Goal: Navigation & Orientation: Go to known website

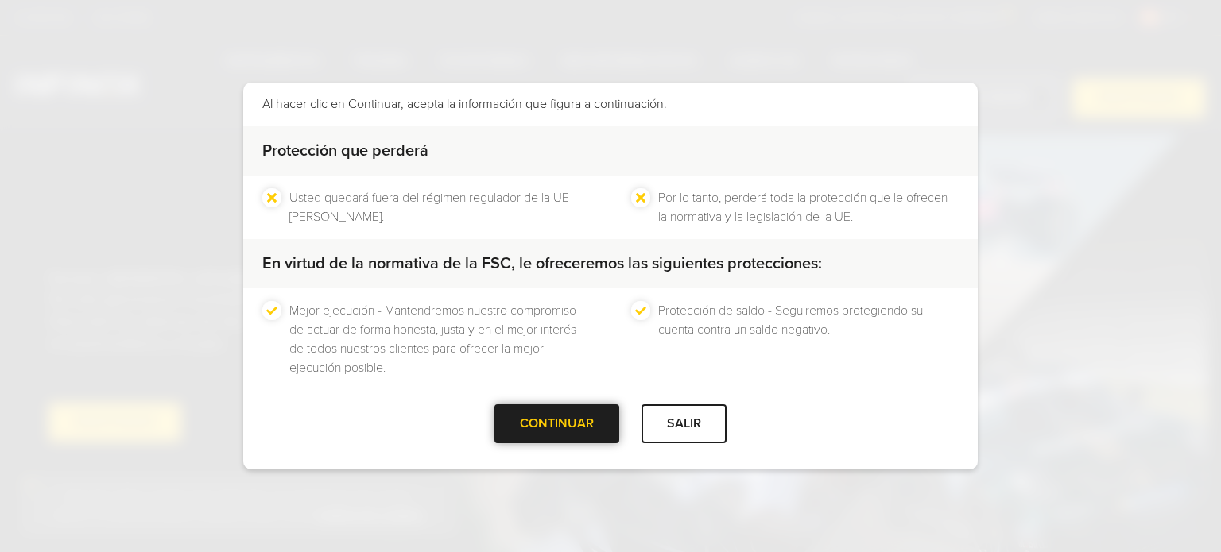
click at [582, 414] on div "CONTINUAR" at bounding box center [556, 424] width 125 height 39
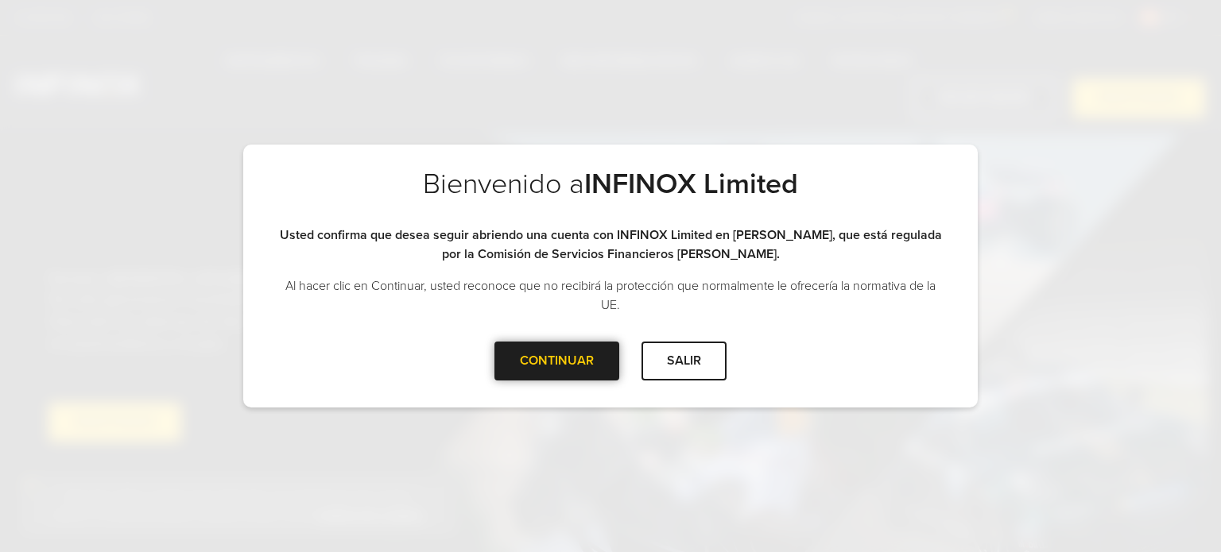
click at [550, 348] on div "CONTINUAR" at bounding box center [556, 361] width 125 height 39
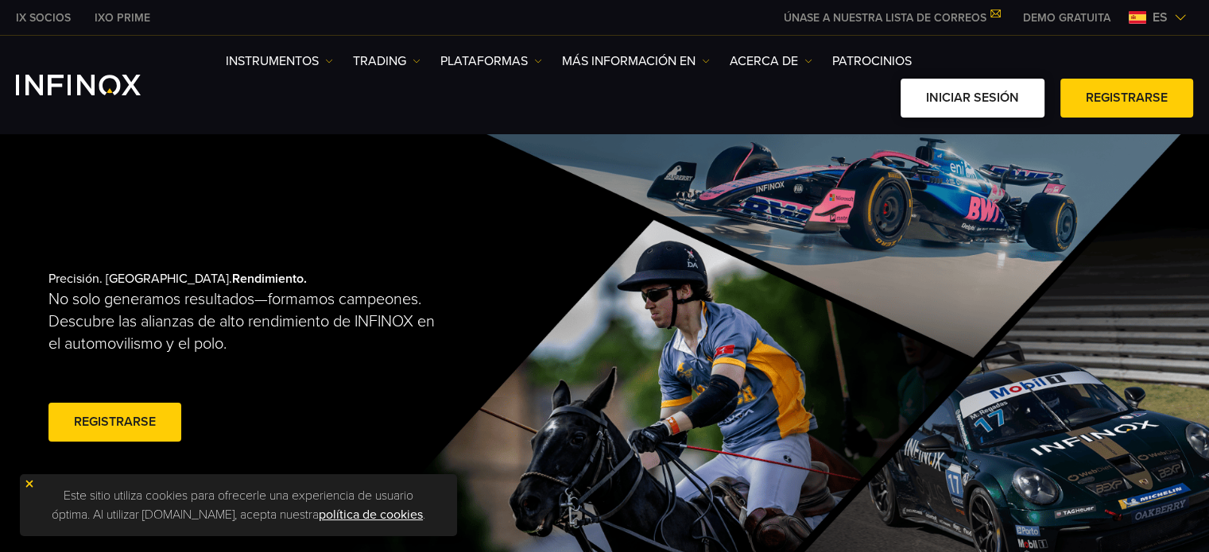
click at [992, 95] on link "Iniciar sesión" at bounding box center [973, 98] width 144 height 39
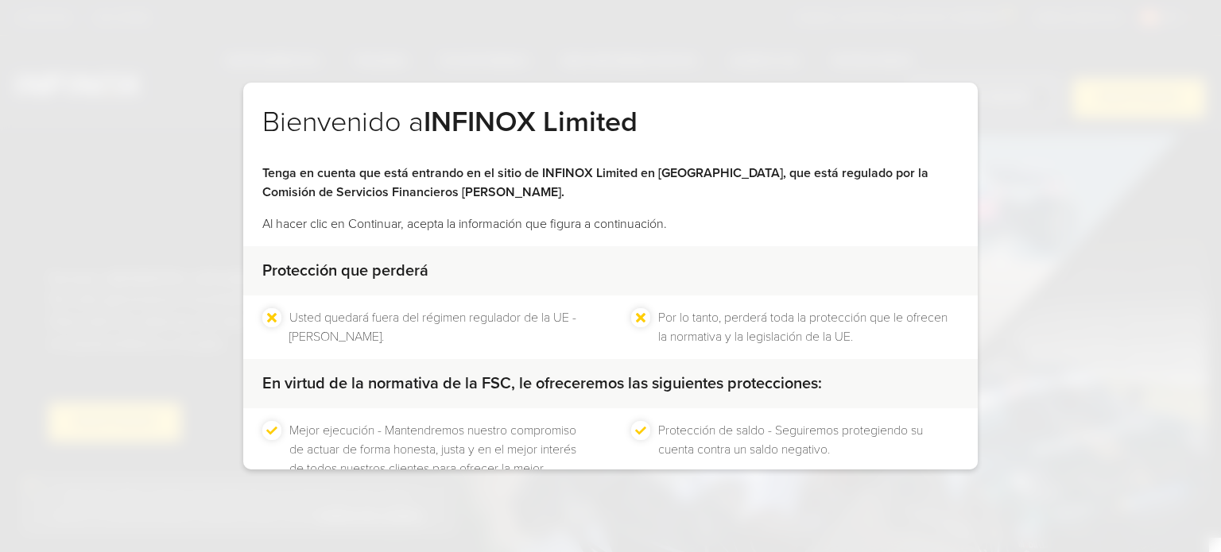
scroll to position [120, 0]
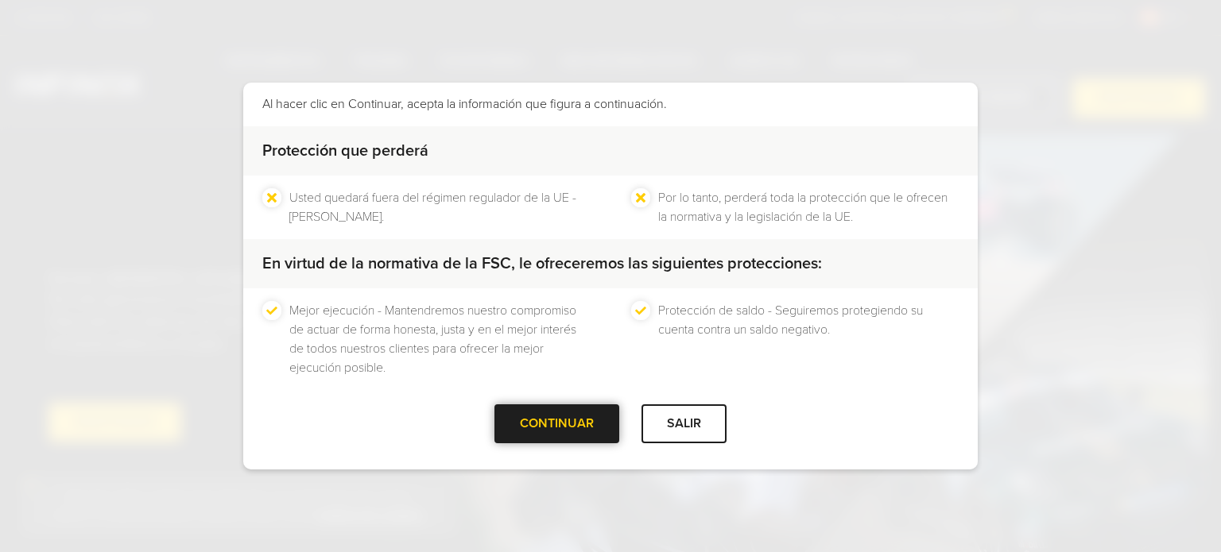
drag, startPoint x: 0, startPoint y: 0, endPoint x: 522, endPoint y: 416, distance: 667.5
click at [522, 416] on div "CONTINUAR" at bounding box center [556, 424] width 125 height 39
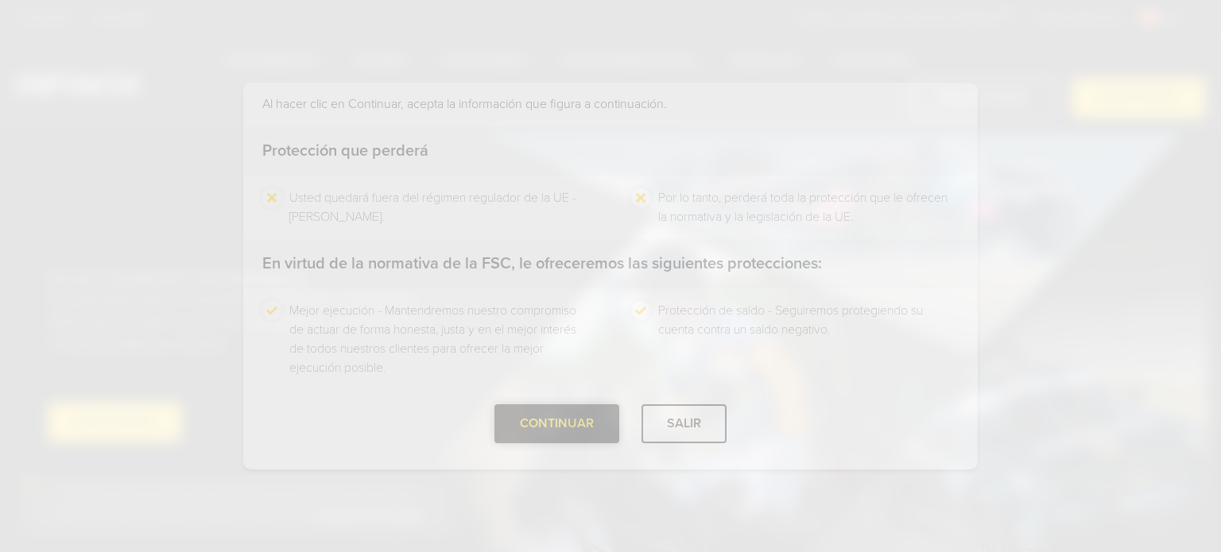
scroll to position [0, 0]
